Goal: Obtain resource: Download file/media

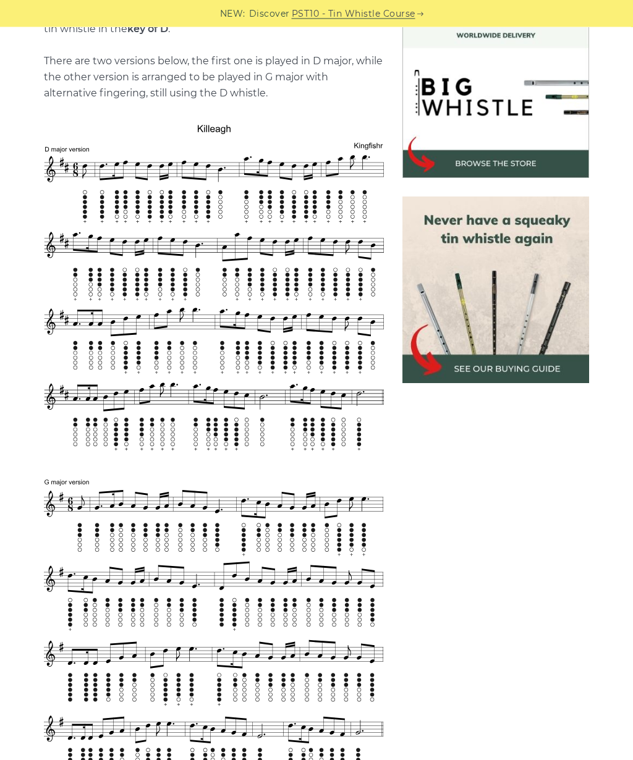
scroll to position [415, 0]
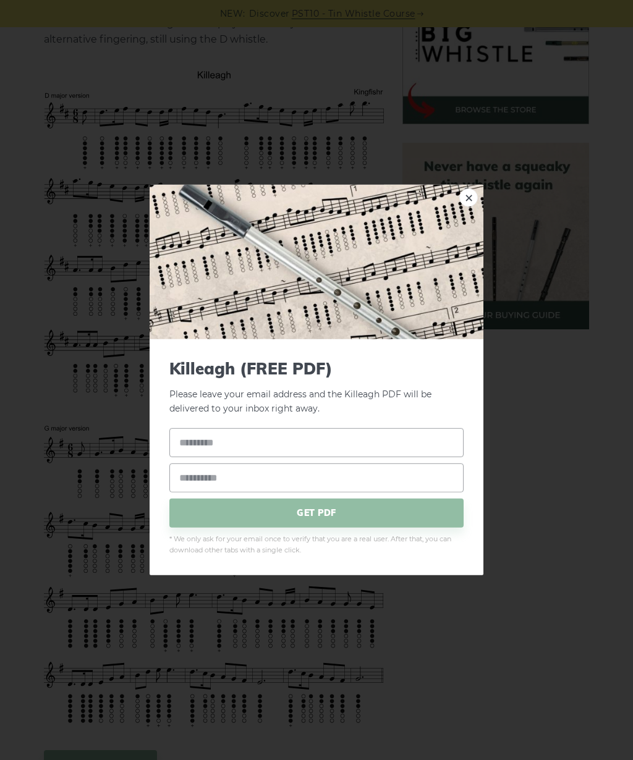
click at [472, 200] on link "×" at bounding box center [468, 197] width 19 height 19
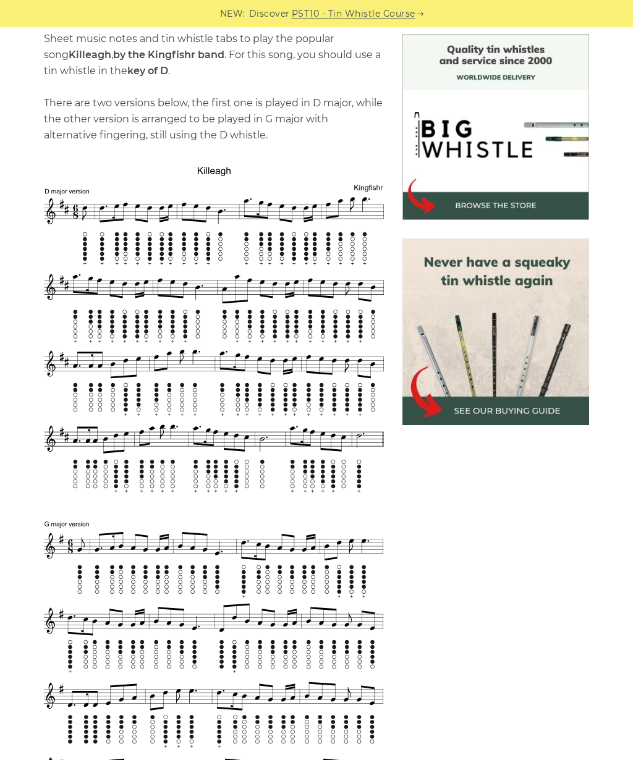
scroll to position [319, 0]
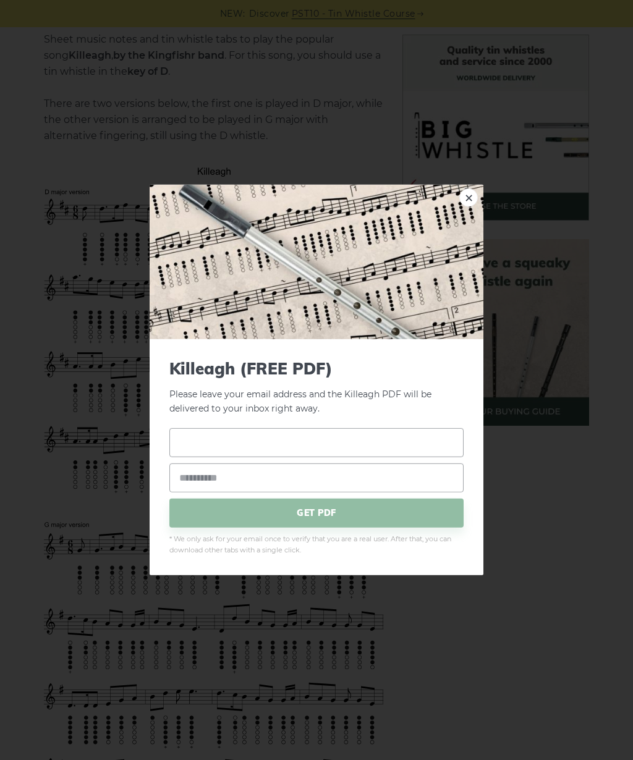
click at [248, 441] on input "text" at bounding box center [316, 442] width 294 height 29
click at [518, 428] on div "× Killeagh (FREE PDF) Please leave your email address and the Killeagh PDF will…" at bounding box center [316, 380] width 633 height 760
click at [208, 436] on input "text" at bounding box center [316, 442] width 294 height 29
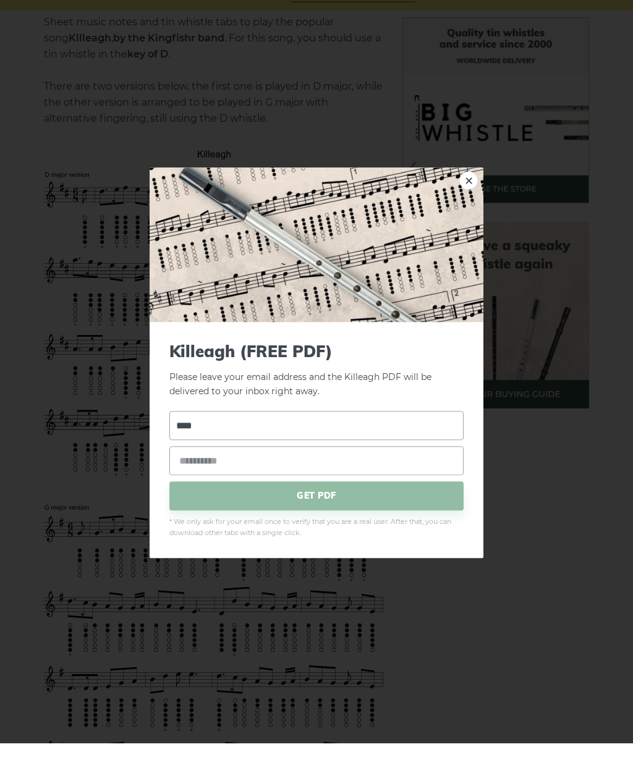
type input "****"
click at [258, 489] on input "email" at bounding box center [316, 477] width 294 height 29
type input "**********"
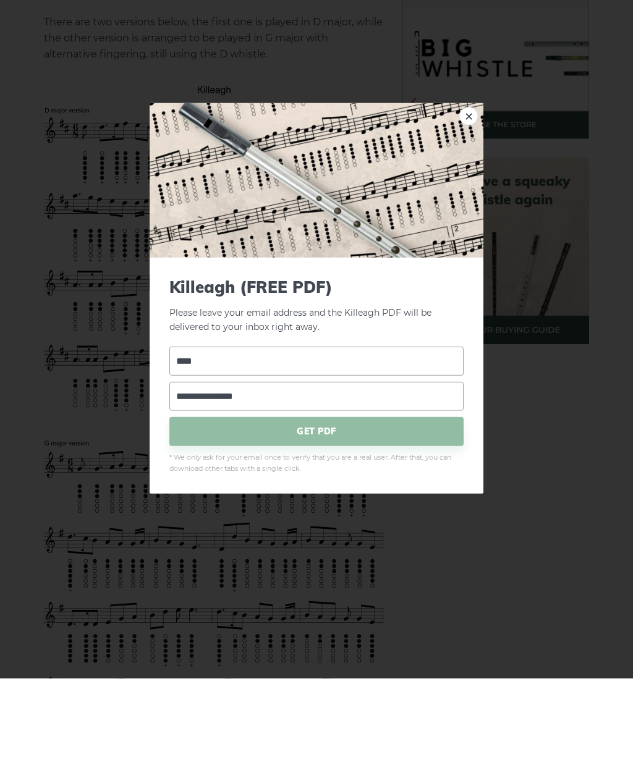
click at [316, 498] on span "GET PDF" at bounding box center [316, 512] width 294 height 29
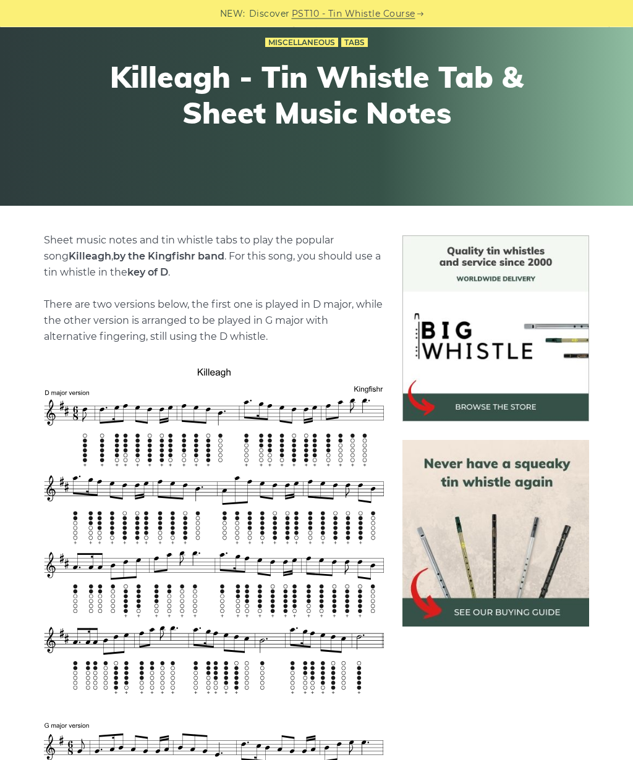
scroll to position [0, 0]
